Goal: Task Accomplishment & Management: Manage account settings

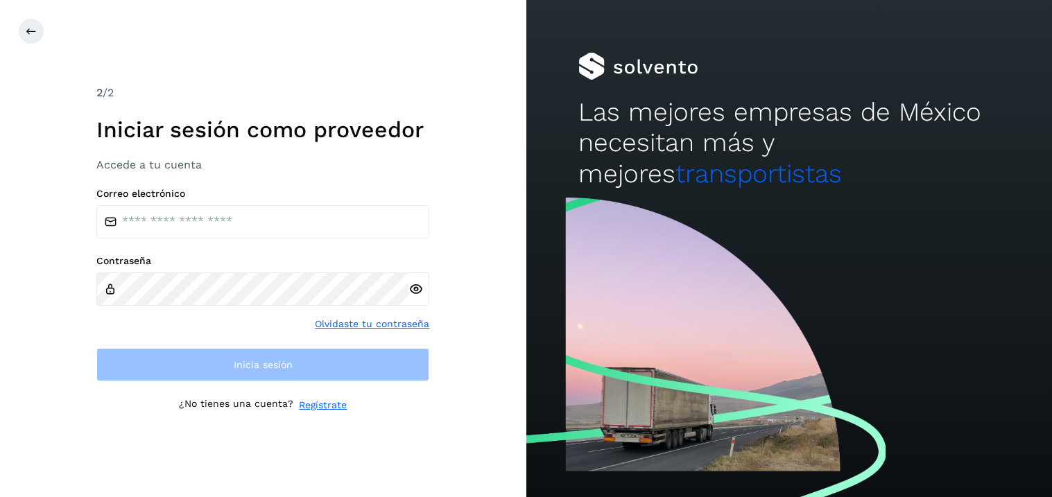
click at [211, 203] on div "Correo electrónico" at bounding box center [262, 213] width 333 height 51
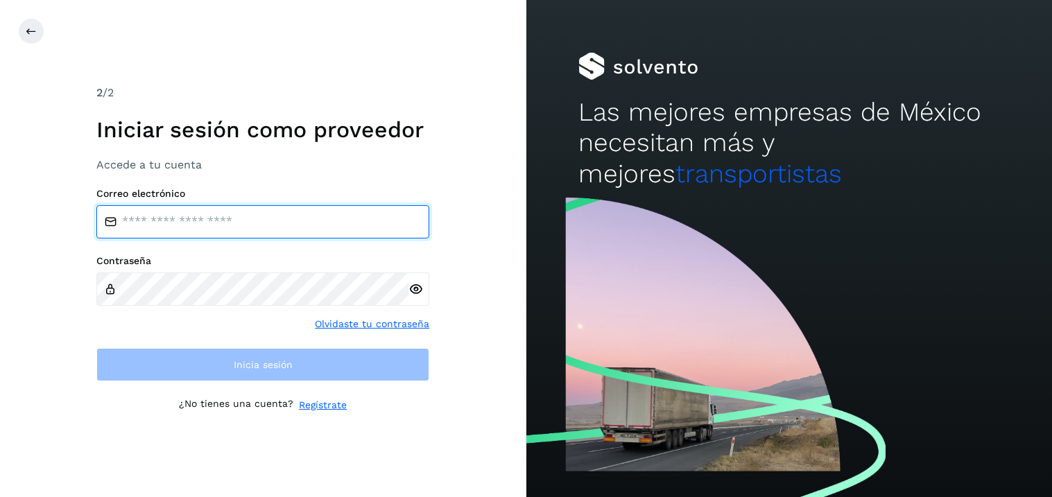
click at [216, 224] on input "email" at bounding box center [262, 221] width 333 height 33
type input "**********"
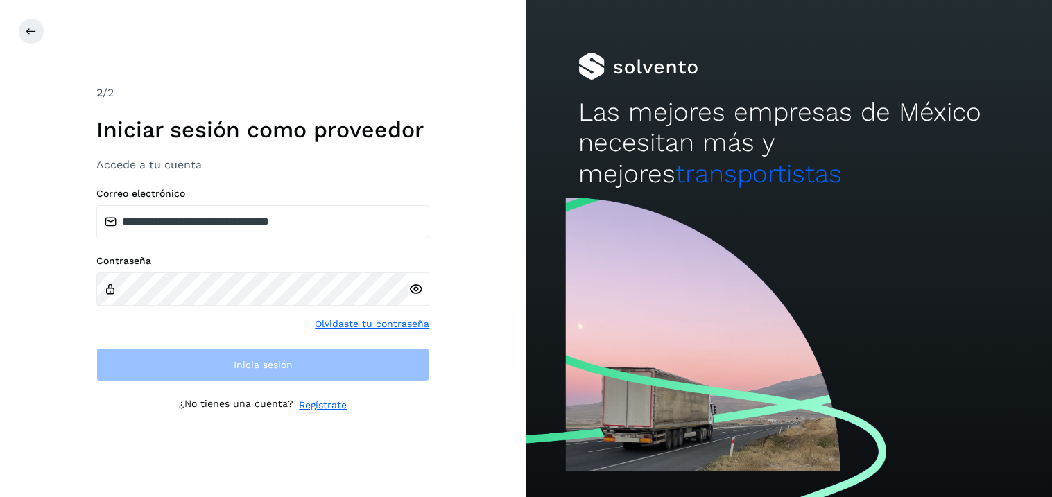
click at [415, 291] on div at bounding box center [418, 288] width 21 height 33
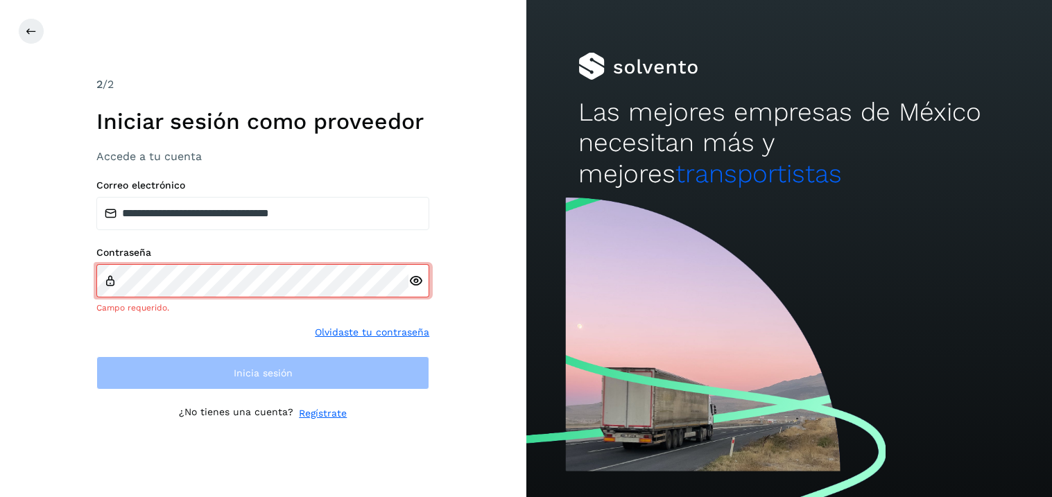
click at [413, 282] on icon at bounding box center [415, 281] width 15 height 15
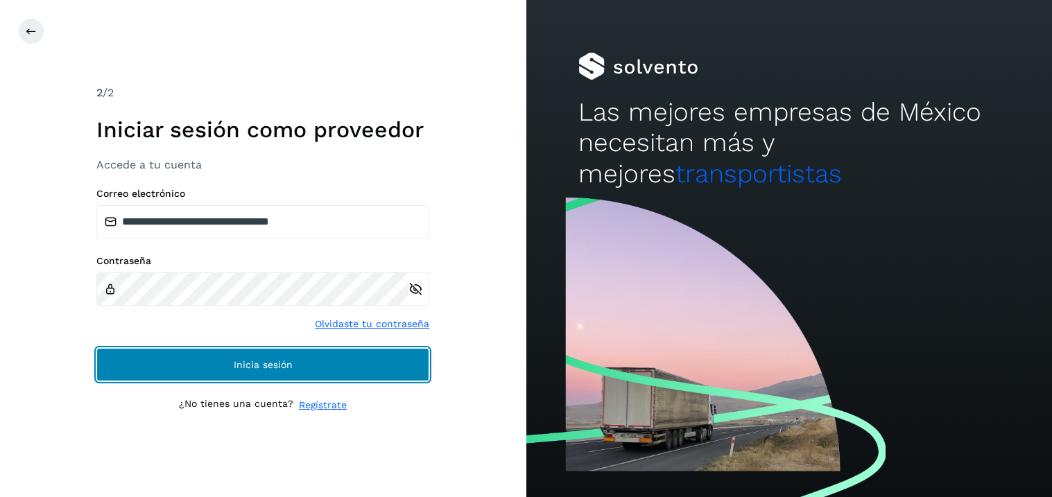
click at [293, 358] on button "Inicia sesión" at bounding box center [262, 364] width 333 height 33
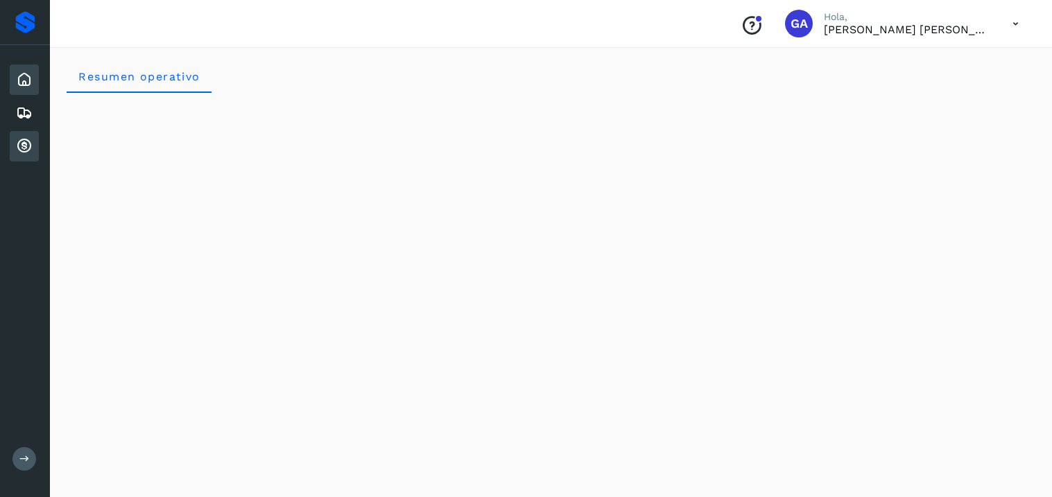
click at [10, 148] on div "Cuentas por cobrar" at bounding box center [24, 146] width 29 height 31
